Goal: Task Accomplishment & Management: Manage account settings

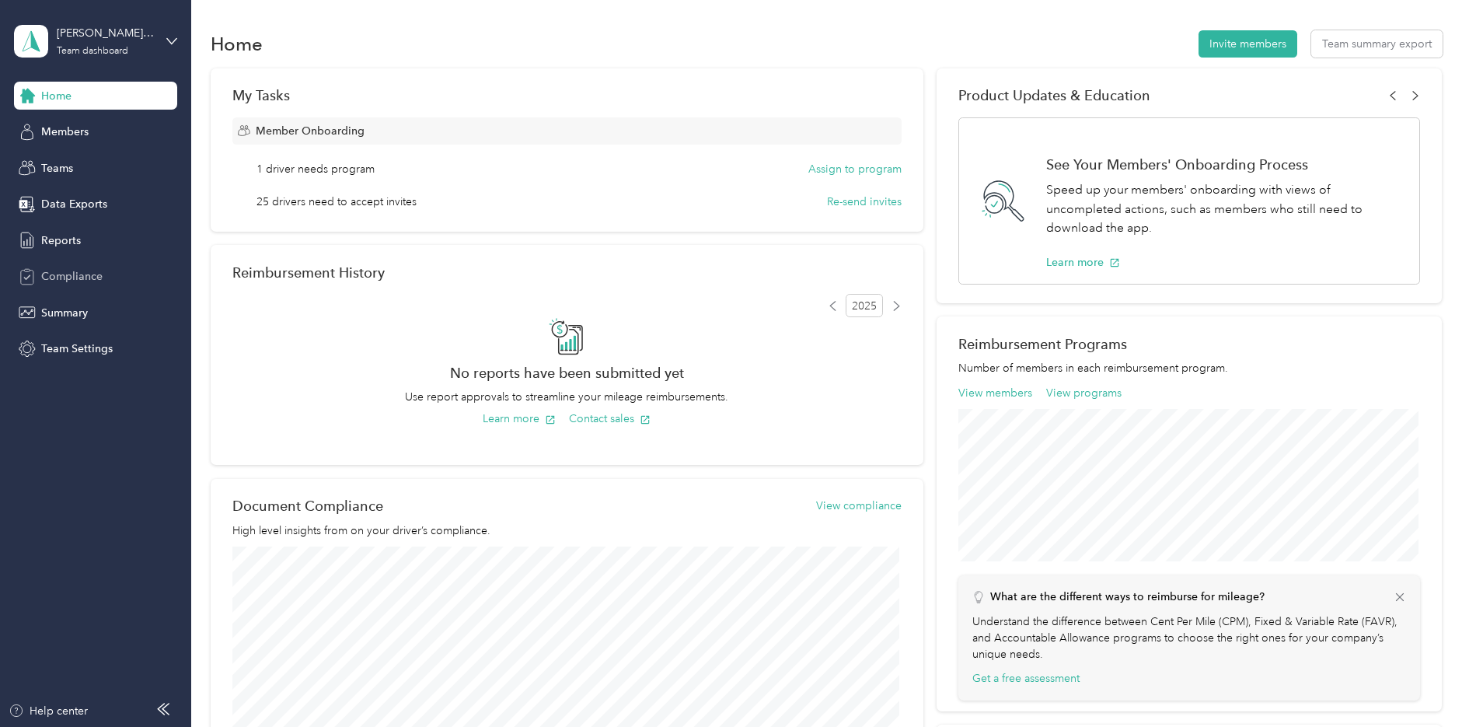
click at [128, 273] on div "Compliance" at bounding box center [95, 277] width 163 height 28
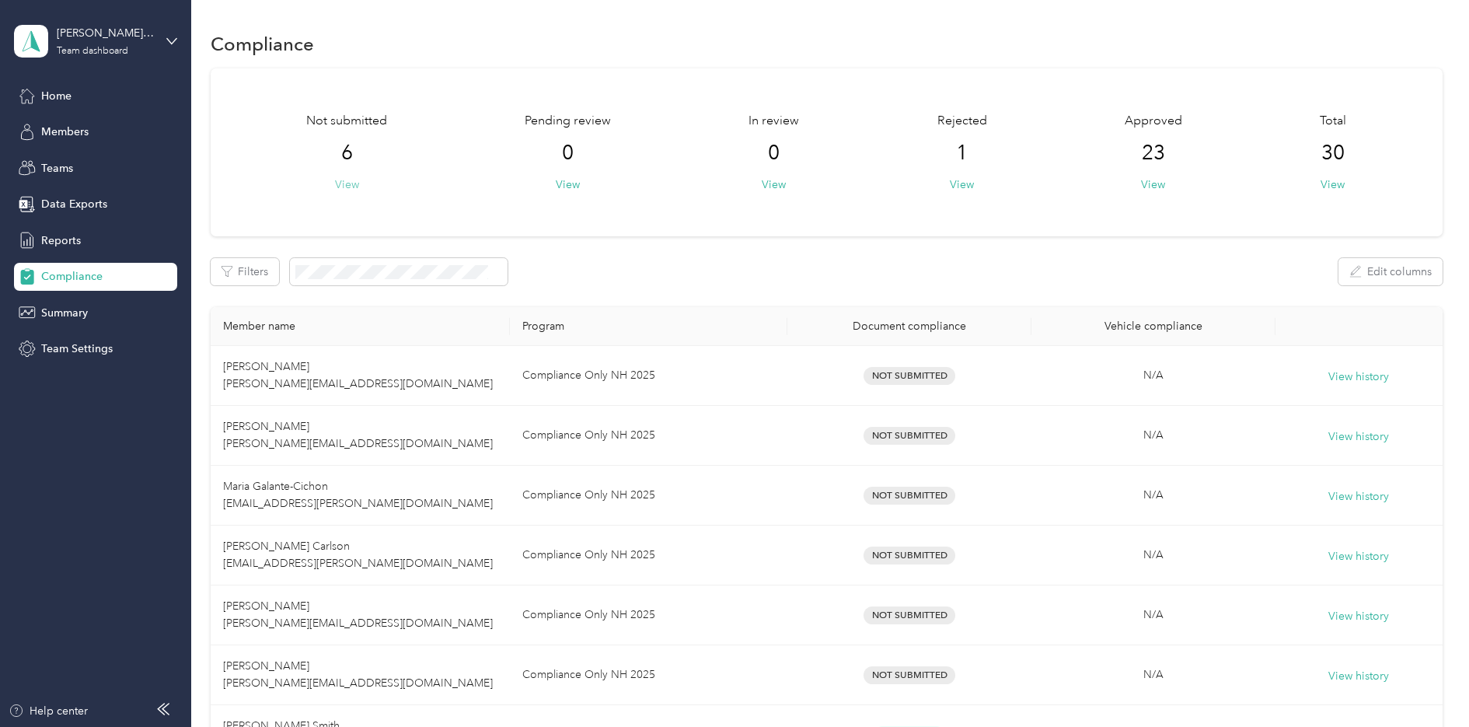
click at [354, 187] on button "View" at bounding box center [347, 184] width 24 height 16
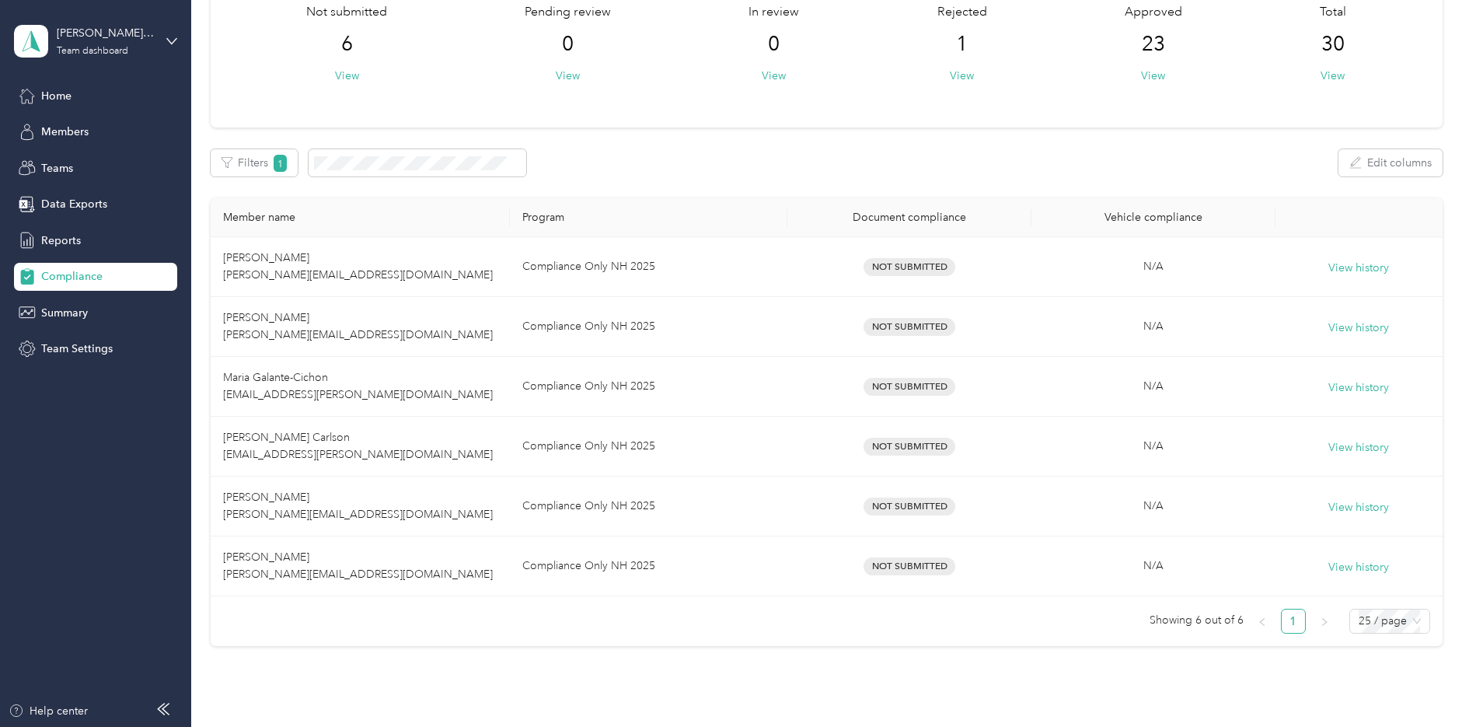
scroll to position [155, 0]
